Goal: Information Seeking & Learning: Find specific fact

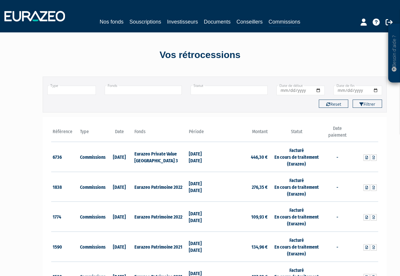
click at [331, 55] on div "Vos rétrocessions" at bounding box center [200, 55] width 336 height 14
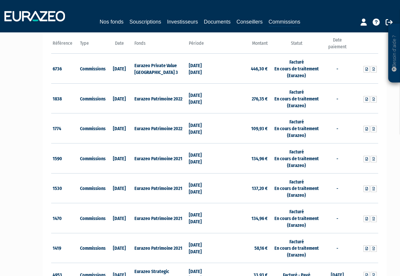
scroll to position [118, 0]
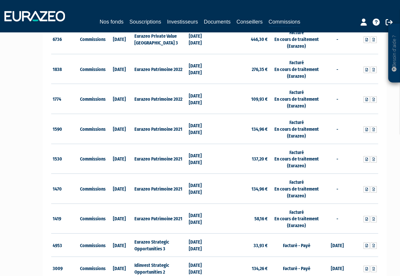
click at [255, 197] on td "134,96 €" at bounding box center [242, 189] width 54 height 30
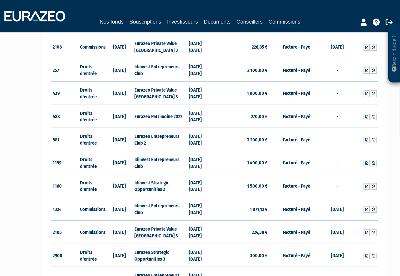
scroll to position [615, 0]
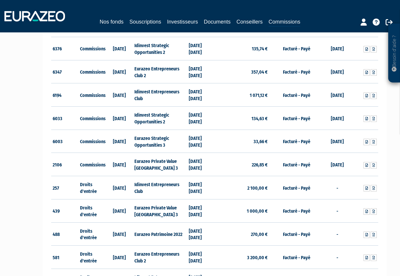
click at [336, 15] on div "Nos fonds Souscriptions Investisseurs Documents Conseillers Commissions" at bounding box center [200, 16] width 400 height 22
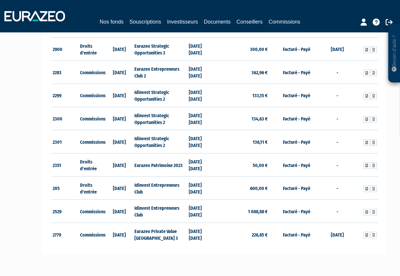
scroll to position [910, 0]
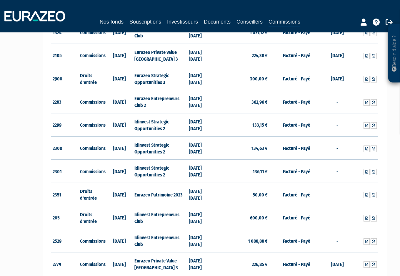
click at [353, 62] on td at bounding box center [364, 55] width 27 height 23
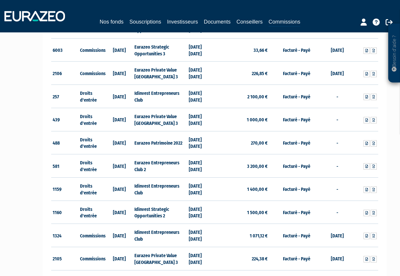
scroll to position [677, 0]
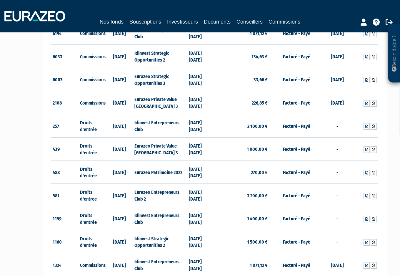
drag, startPoint x: 205, startPoint y: 7, endPoint x: 207, endPoint y: 12, distance: 5.8
click at [205, 7] on div "Nos fonds Souscriptions Investisseurs Documents Conseillers Commissions" at bounding box center [200, 16] width 400 height 22
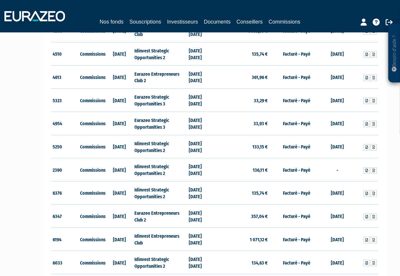
scroll to position [442, 0]
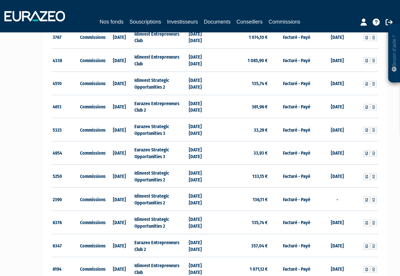
click at [344, 17] on div at bounding box center [367, 21] width 67 height 11
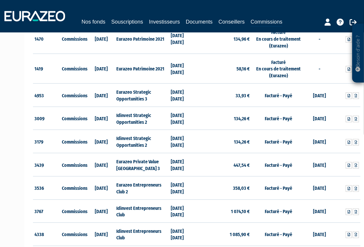
scroll to position [241, 0]
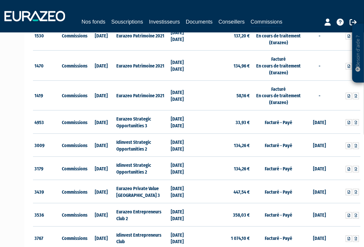
click at [295, 9] on div "Nos fonds Souscriptions Investisseurs Documents Conseillers Commissions" at bounding box center [182, 16] width 364 height 22
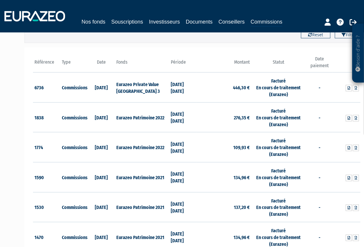
scroll to position [65, 0]
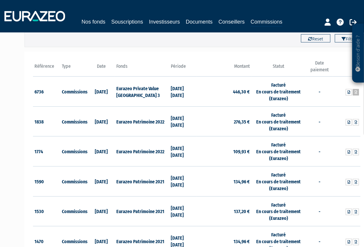
click at [355, 92] on icon at bounding box center [356, 92] width 3 height 4
click at [120, 41] on div "Filtrer Reset" at bounding box center [197, 38] width 344 height 8
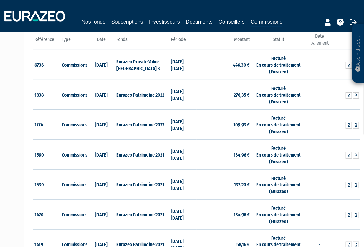
scroll to position [146, 0]
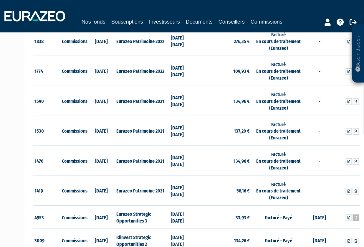
click at [356, 219] on link at bounding box center [356, 217] width 6 height 6
click at [116, 50] on td "Eurazeo Patrimoine 2022" at bounding box center [142, 41] width 54 height 30
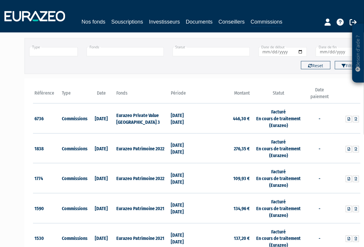
scroll to position [0, 0]
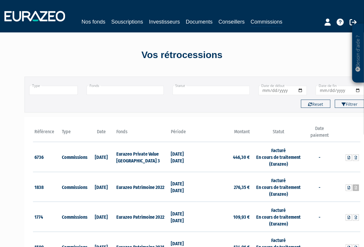
click at [354, 188] on link at bounding box center [356, 187] width 6 height 6
